Goal: Task Accomplishment & Management: Manage account settings

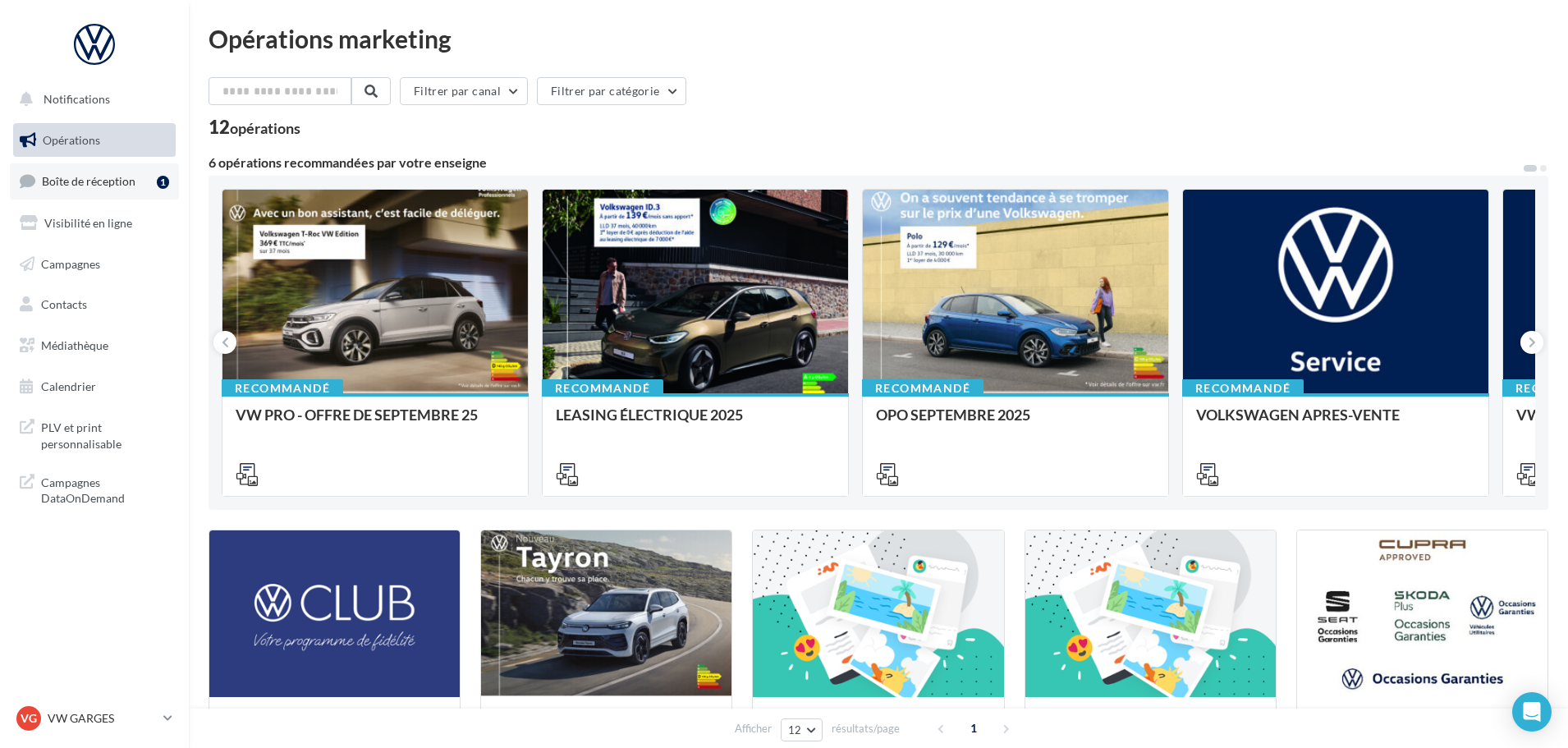
click at [81, 175] on span "Boîte de réception" at bounding box center [88, 181] width 93 height 13
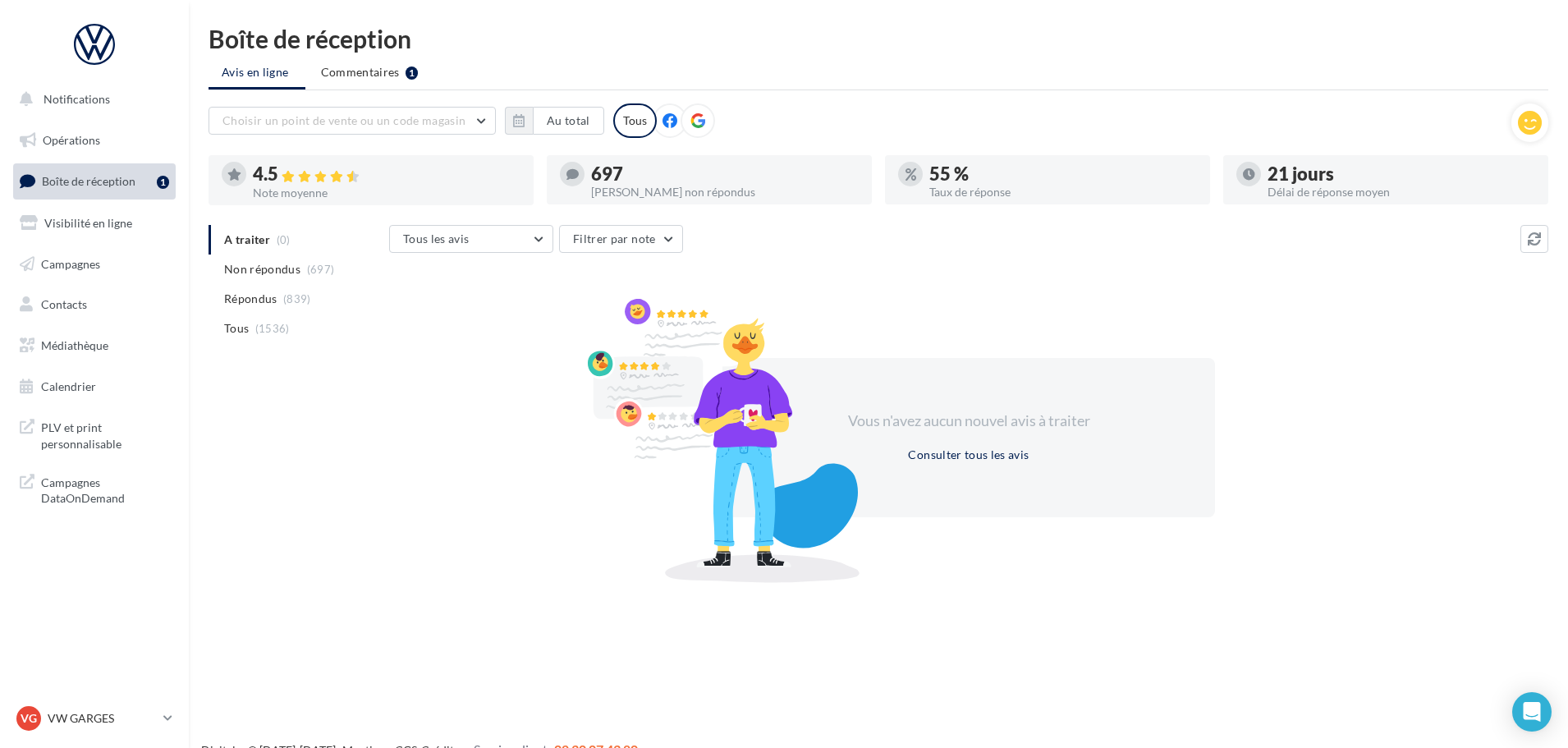
click at [340, 69] on span "Commentaires" at bounding box center [360, 71] width 79 height 16
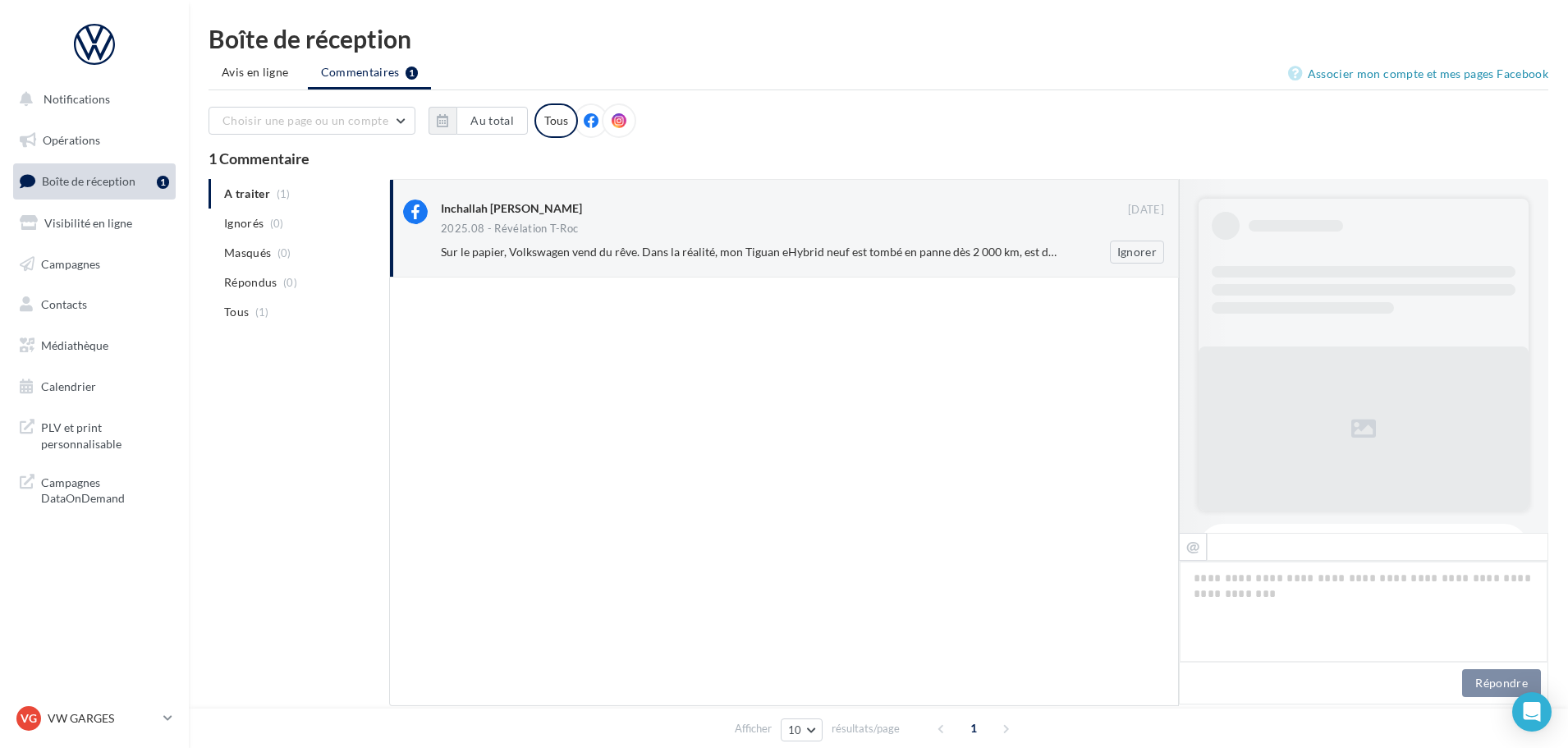
scroll to position [511, 0]
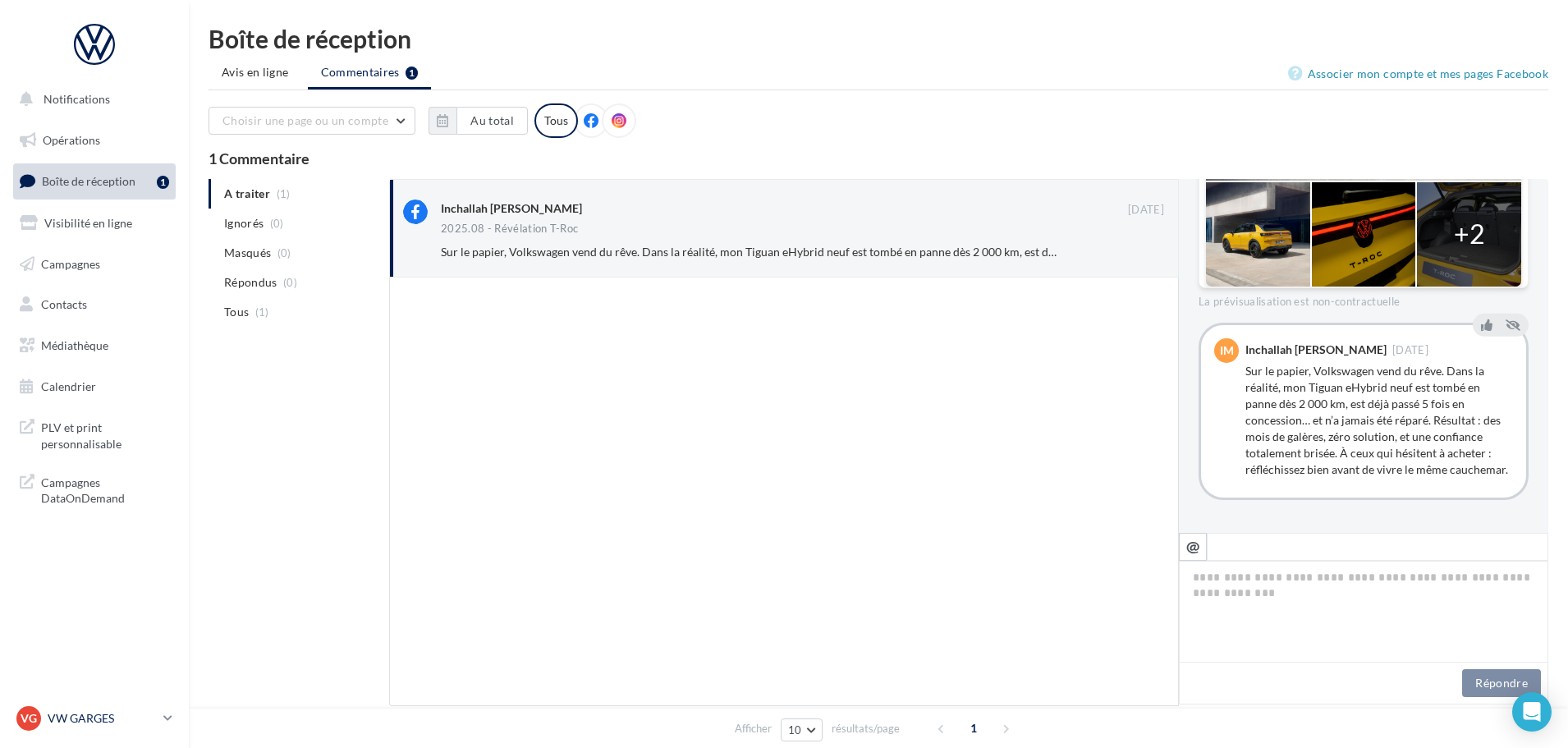
click at [91, 720] on p "VW GARGES" at bounding box center [101, 718] width 109 height 16
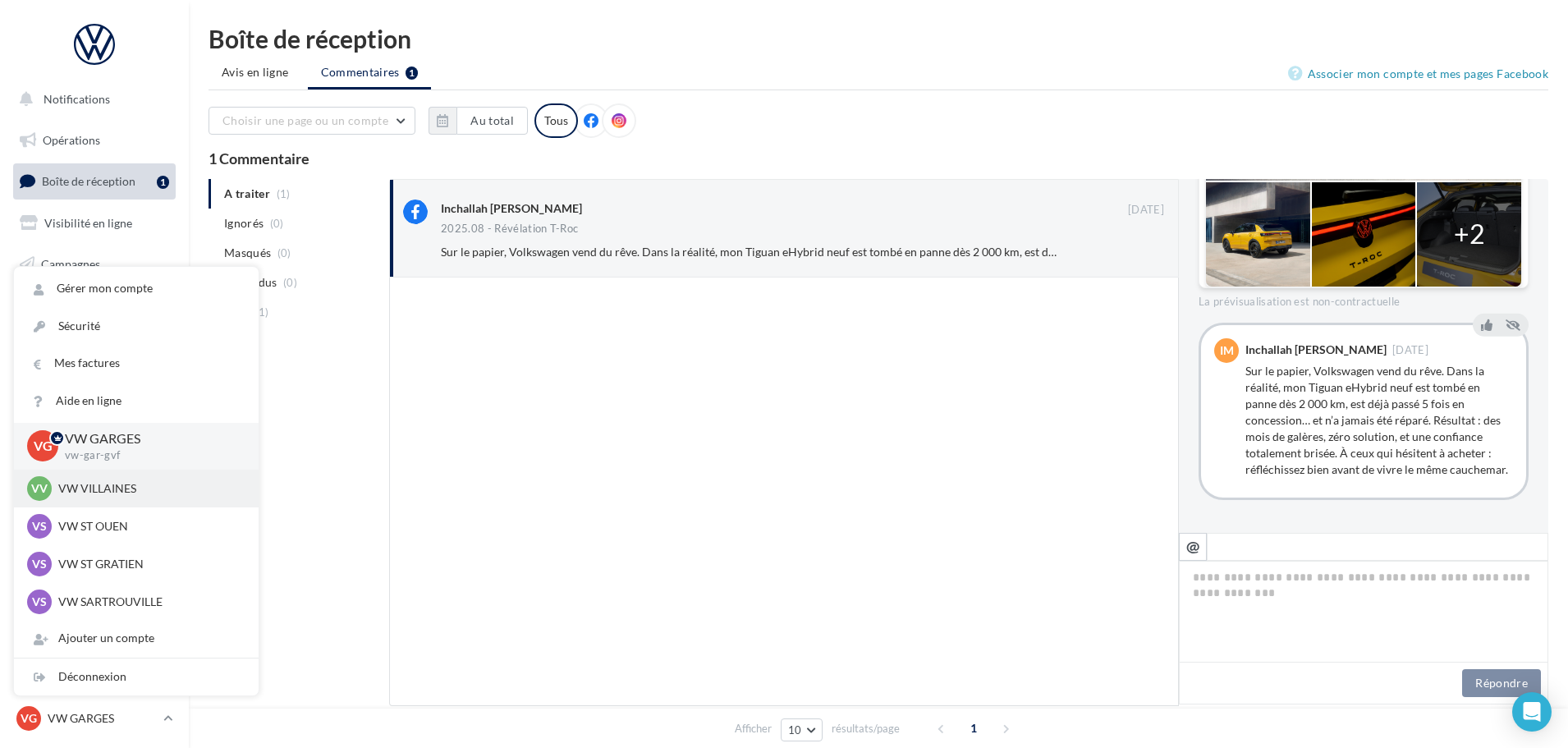
click at [108, 483] on p "VW VILLAINES" at bounding box center [147, 488] width 180 height 16
